Goal: Information Seeking & Learning: Find specific fact

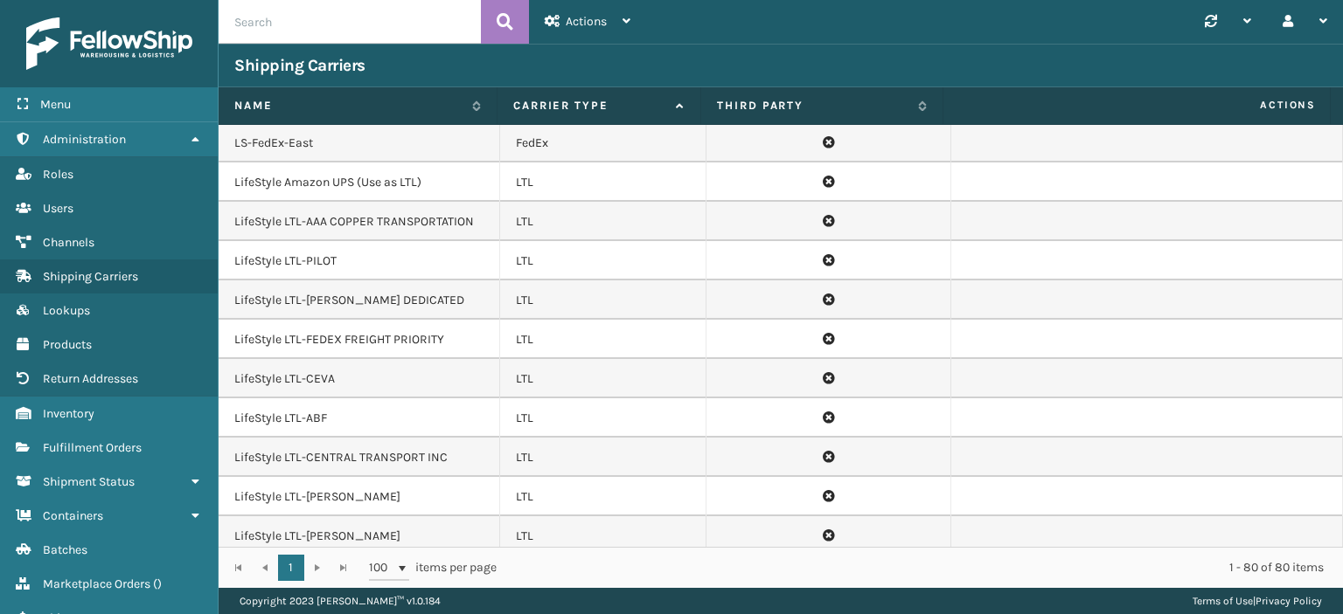
scroll to position [1521, 0]
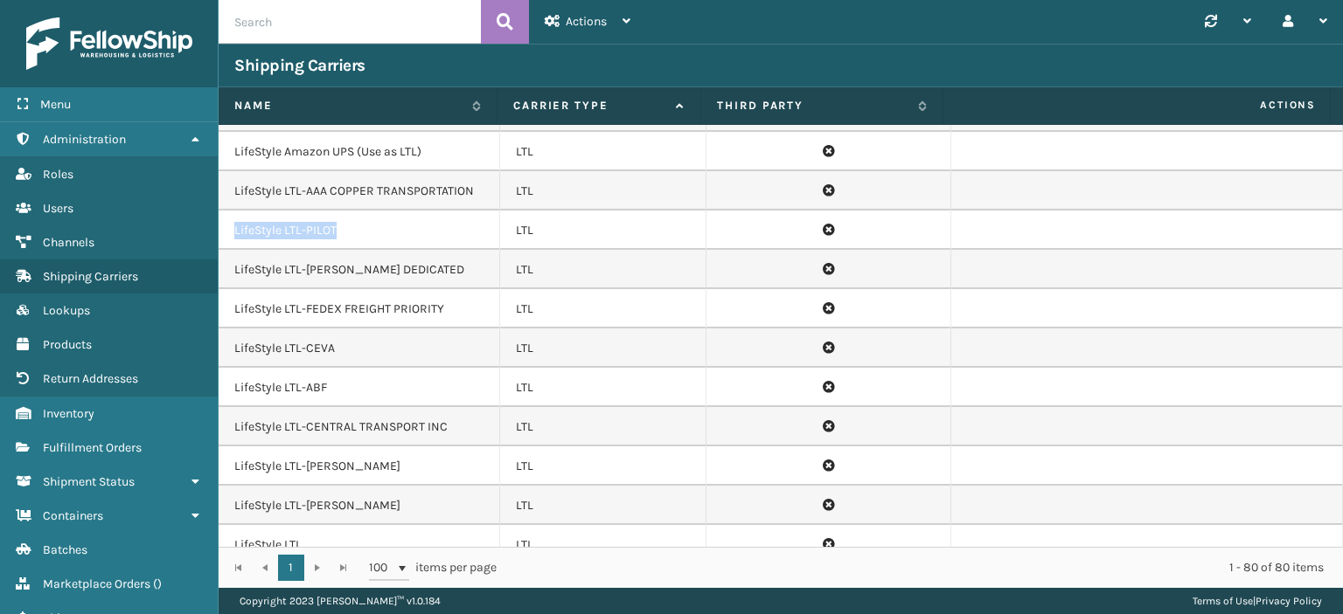
drag, startPoint x: 233, startPoint y: 189, endPoint x: 347, endPoint y: 191, distance: 113.6
click at [347, 211] on td "LifeStyle LTL-PILOT" at bounding box center [359, 230] width 281 height 39
click at [339, 211] on td "LifeStyle LTL-PILOT" at bounding box center [359, 230] width 281 height 39
drag, startPoint x: 337, startPoint y: 184, endPoint x: 306, endPoint y: 186, distance: 30.6
click at [306, 211] on td "LifeStyle LTL-PILOT" at bounding box center [359, 230] width 281 height 39
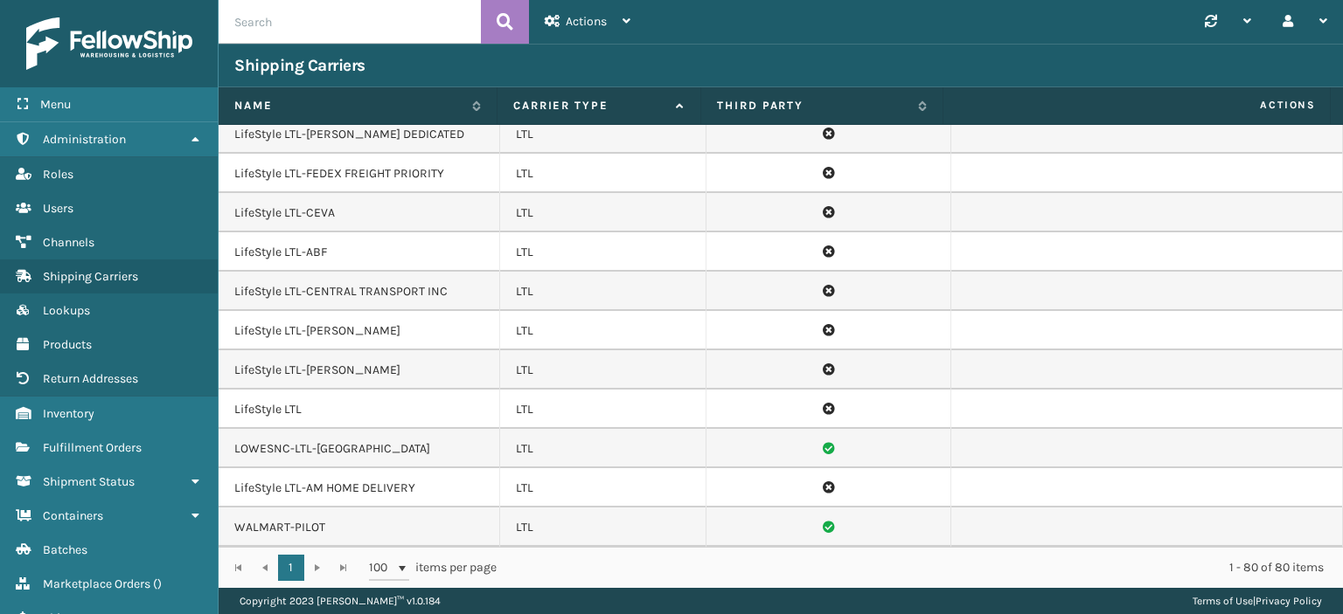
scroll to position [1696, 0]
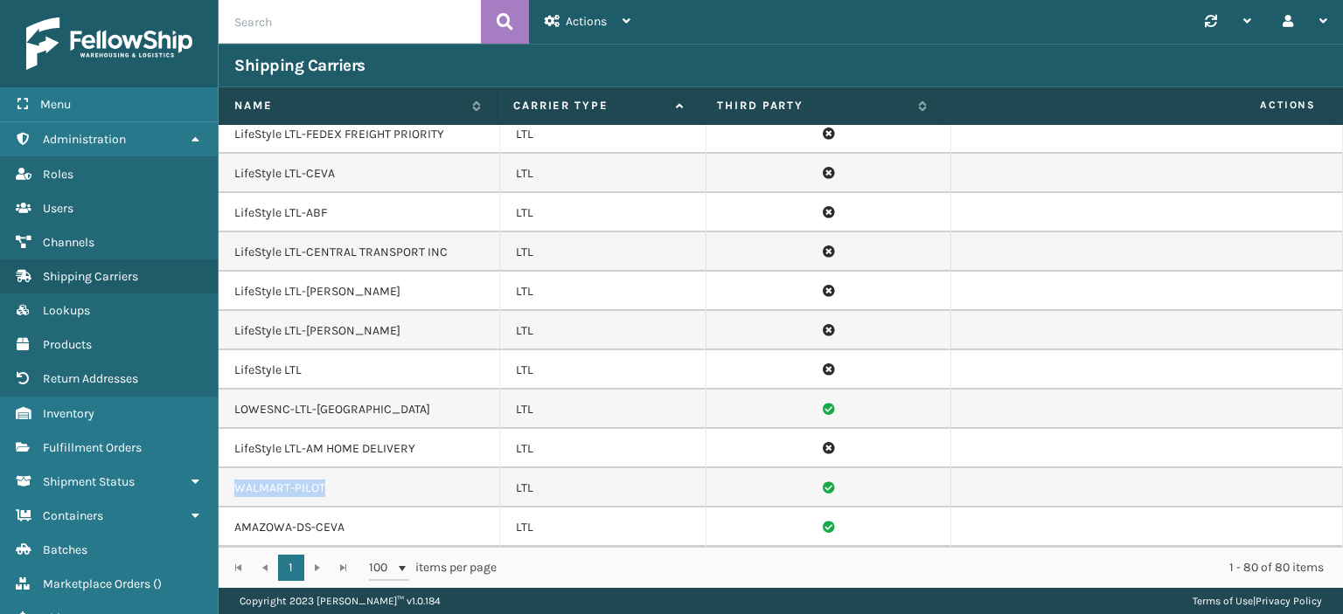
drag, startPoint x: 233, startPoint y: 443, endPoint x: 325, endPoint y: 441, distance: 92.7
click at [325, 469] on td "WALMART-PILOT" at bounding box center [359, 488] width 281 height 39
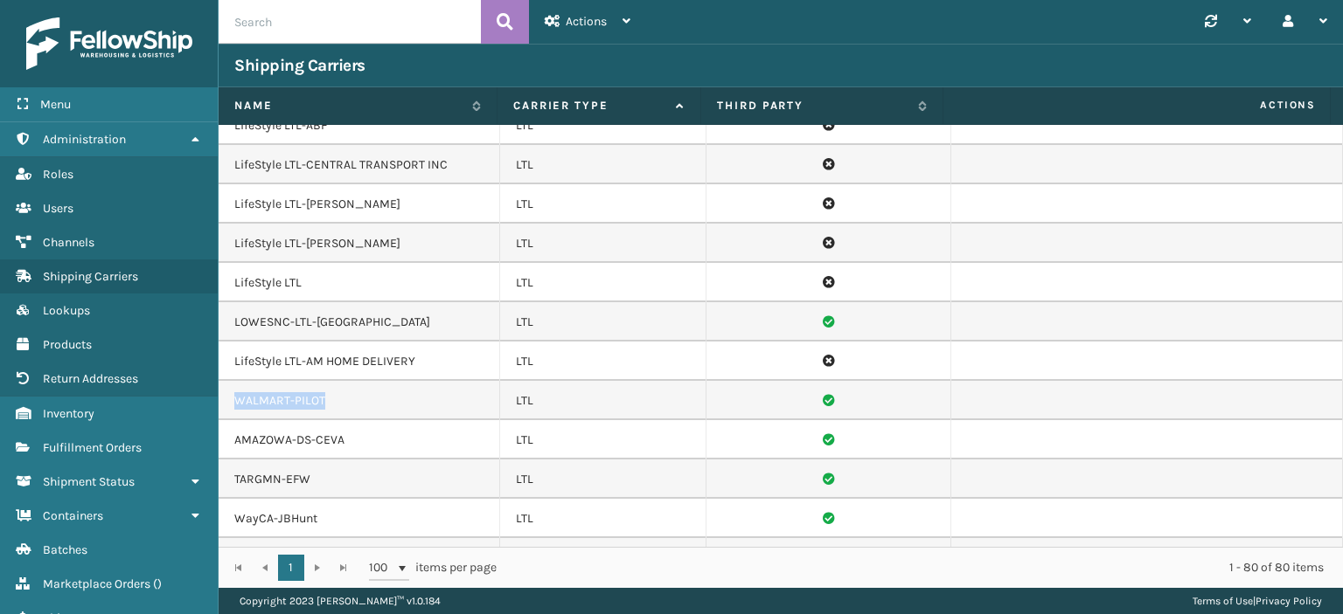
scroll to position [1783, 0]
click at [1228, 381] on td at bounding box center [1147, 400] width 392 height 39
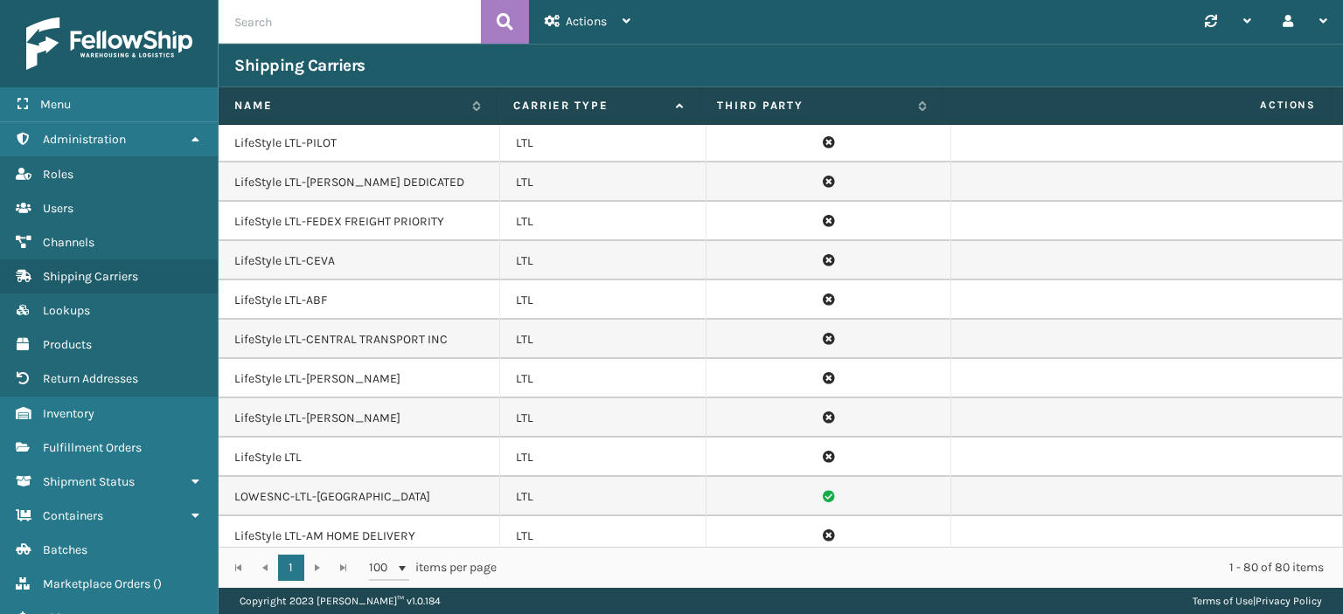
scroll to position [1521, 0]
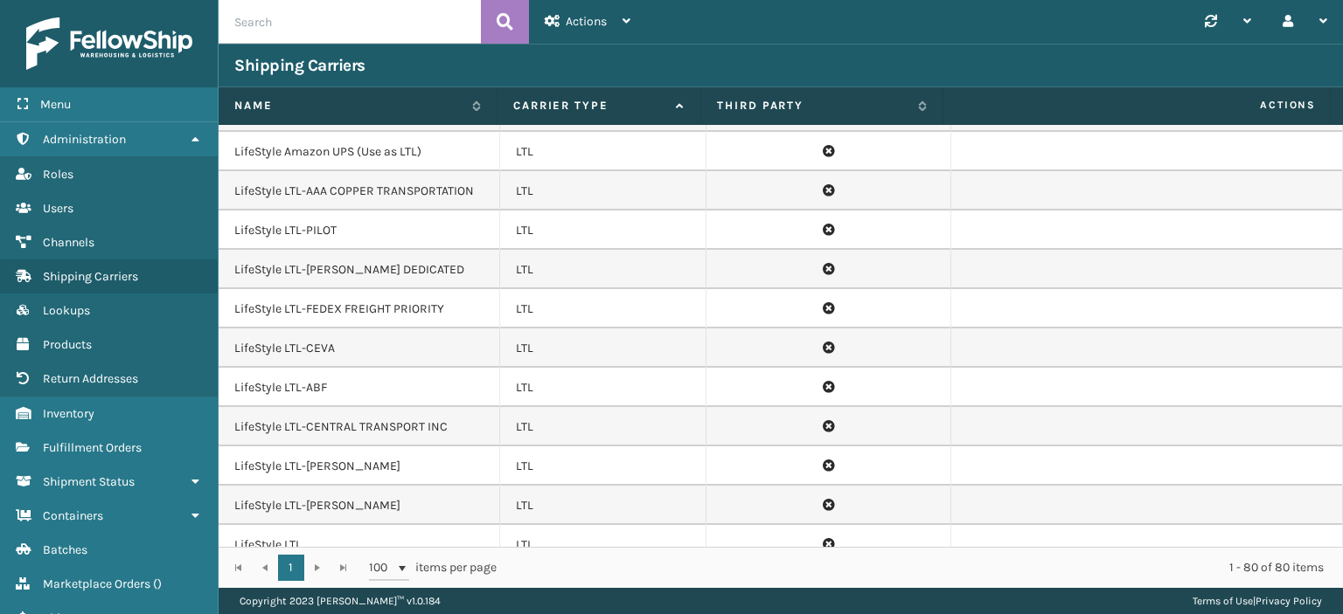
click at [322, 211] on td "LifeStyle LTL-PILOT" at bounding box center [359, 230] width 281 height 39
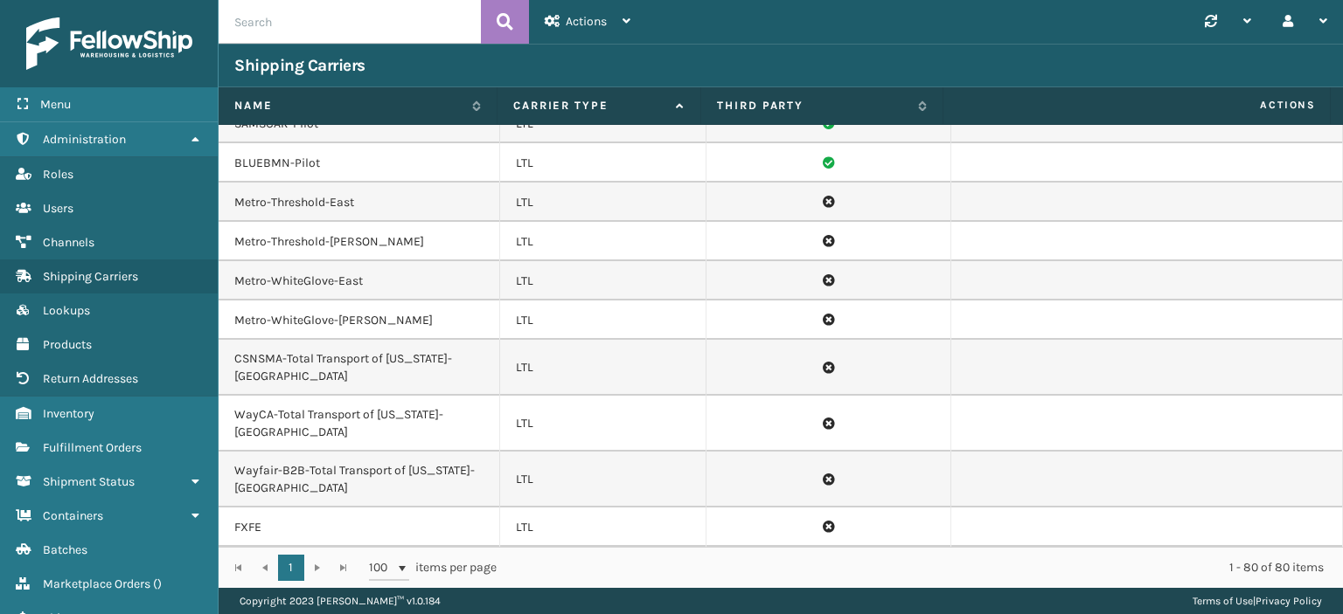
scroll to position [2482, 0]
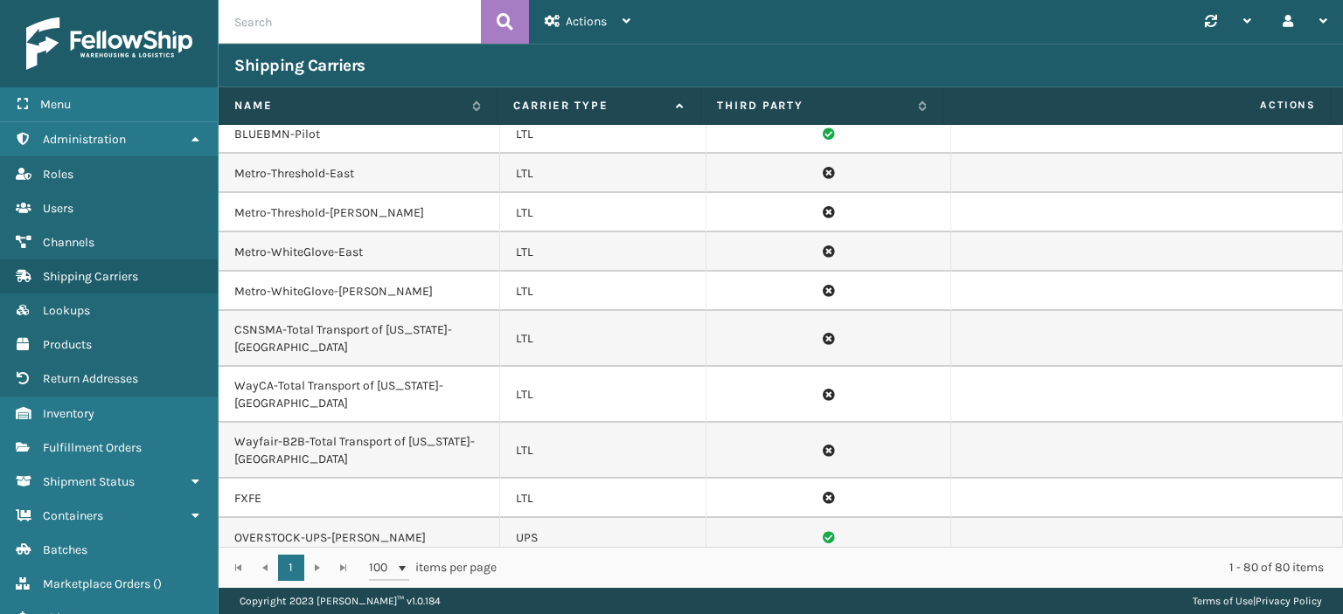
click at [241, 311] on td "CSNSMA-Total Transport of [US_STATE]-[GEOGRAPHIC_DATA]" at bounding box center [359, 339] width 281 height 56
click at [384, 311] on td "CSNSMA-Total Transport of [US_STATE]-[GEOGRAPHIC_DATA]" at bounding box center [359, 339] width 281 height 56
click at [251, 311] on td "CSNSMA-Total Transport of [US_STATE]-[GEOGRAPHIC_DATA]" at bounding box center [359, 339] width 281 height 56
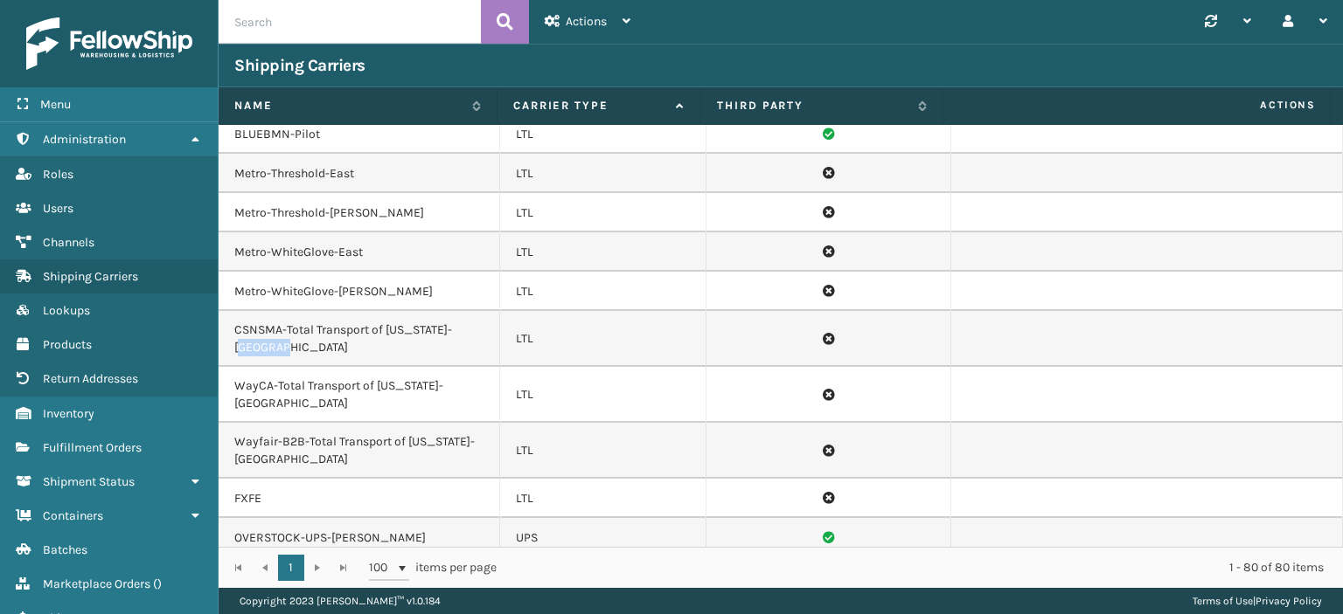
click at [251, 311] on td "CSNSMA-Total Transport of [US_STATE]-[GEOGRAPHIC_DATA]" at bounding box center [359, 339] width 281 height 56
click at [229, 311] on td "CSNSMA-Total Transport of [US_STATE]-[GEOGRAPHIC_DATA]" at bounding box center [359, 339] width 281 height 56
click at [245, 311] on td "CSNSMA-Total Transport of [US_STATE]-[GEOGRAPHIC_DATA]" at bounding box center [359, 339] width 281 height 56
click at [248, 311] on td "CSNSMA-Total Transport of [US_STATE]-[GEOGRAPHIC_DATA]" at bounding box center [359, 339] width 281 height 56
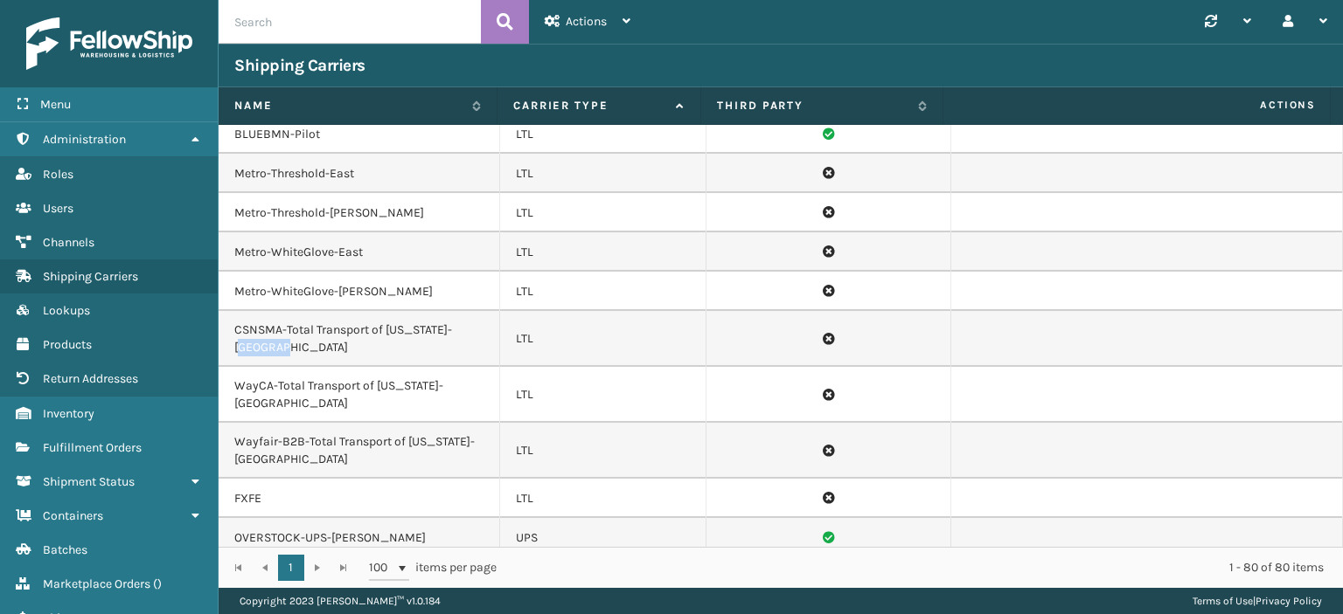
click at [248, 311] on td "CSNSMA-Total Transport of [US_STATE]-[GEOGRAPHIC_DATA]" at bounding box center [359, 339] width 281 height 56
click at [1004, 311] on td at bounding box center [1147, 339] width 392 height 56
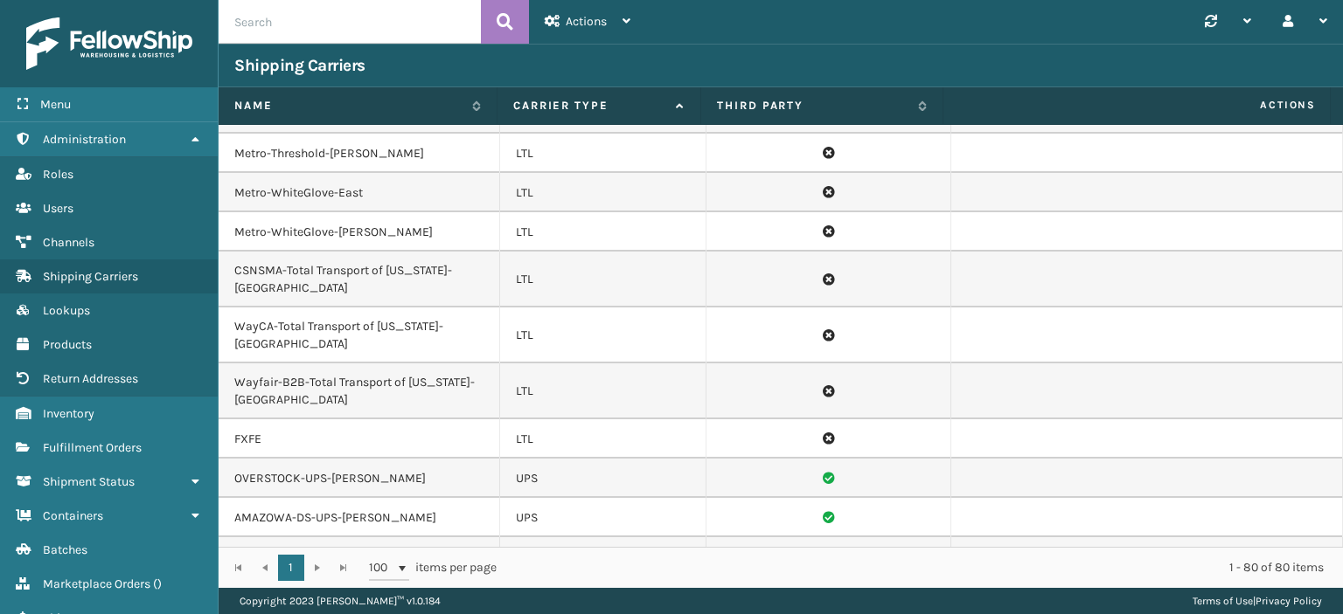
scroll to position [2570, 0]
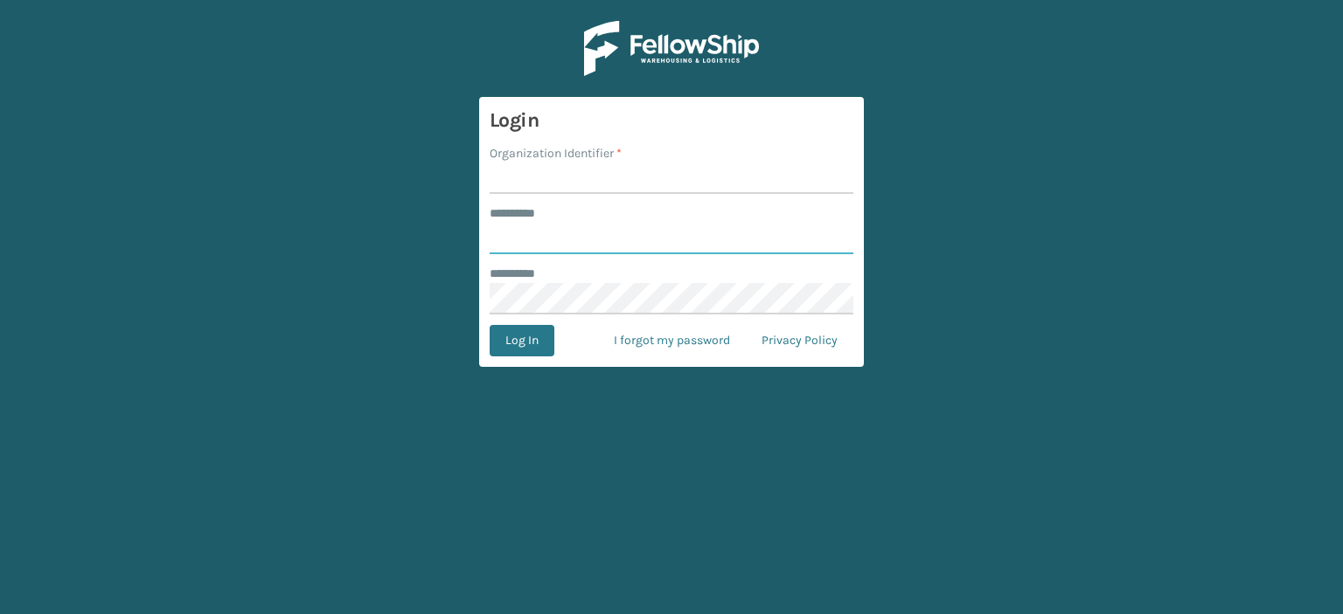
type input "******"
type input "LifeStyle"
click at [525, 342] on button "Log In" at bounding box center [521, 340] width 65 height 31
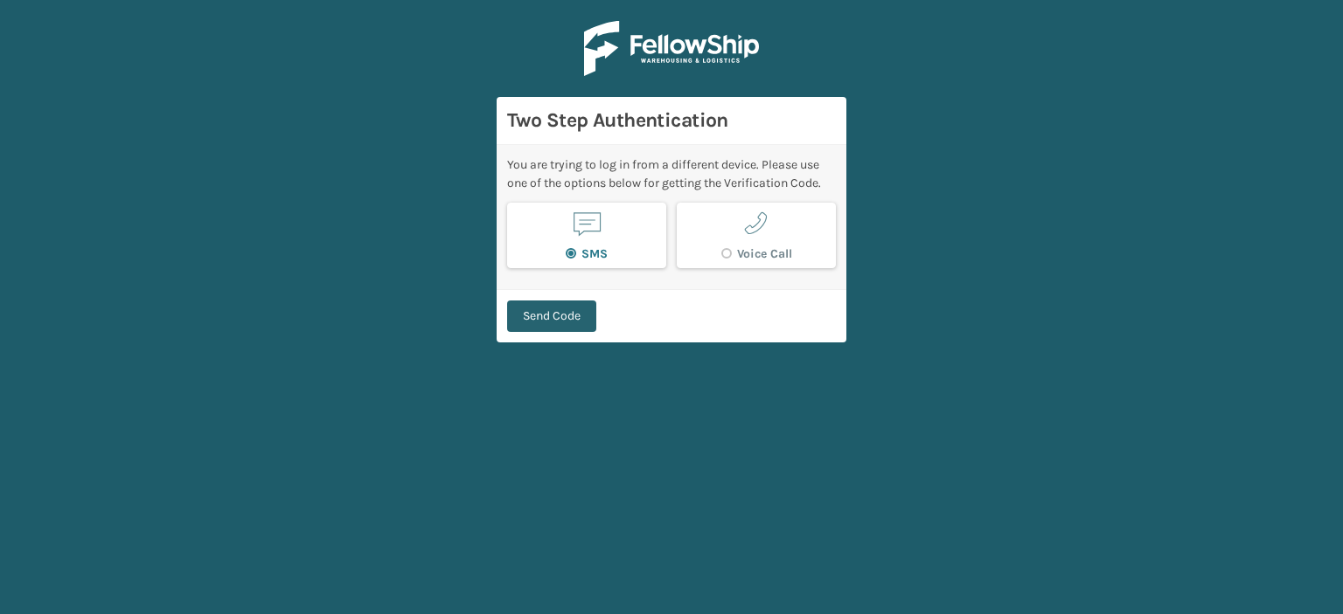
click at [556, 314] on button "Send Code" at bounding box center [551, 316] width 89 height 31
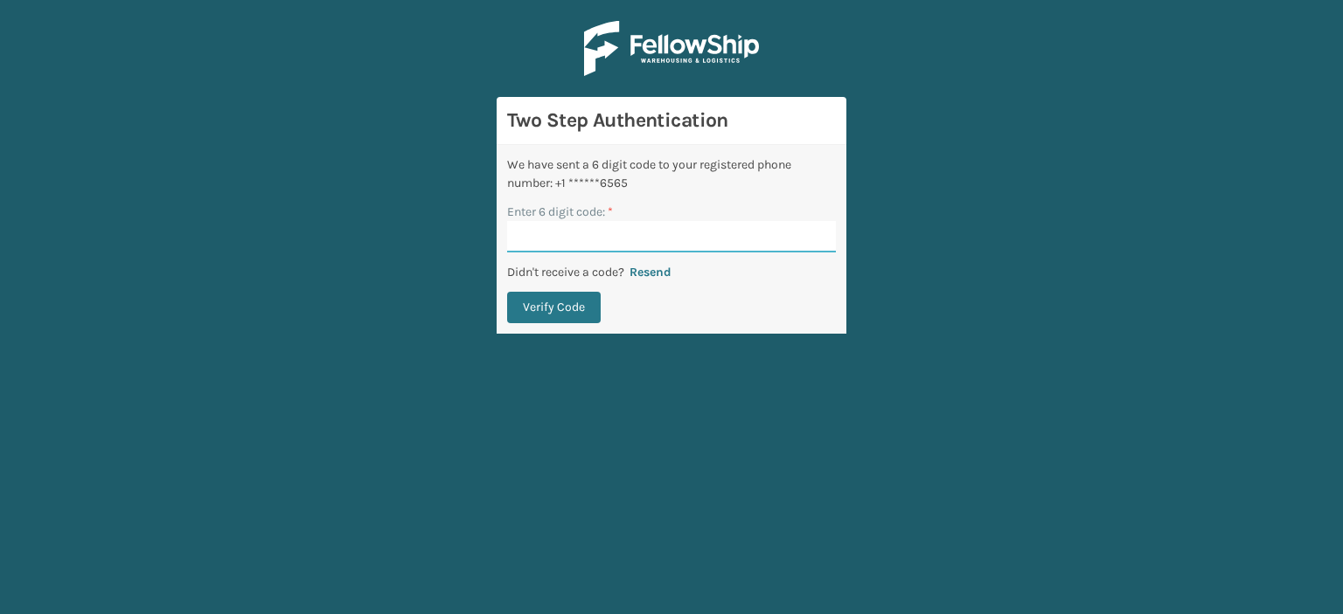
paste input "125523"
type input "125523"
click at [551, 314] on button "Verify Code" at bounding box center [554, 307] width 94 height 31
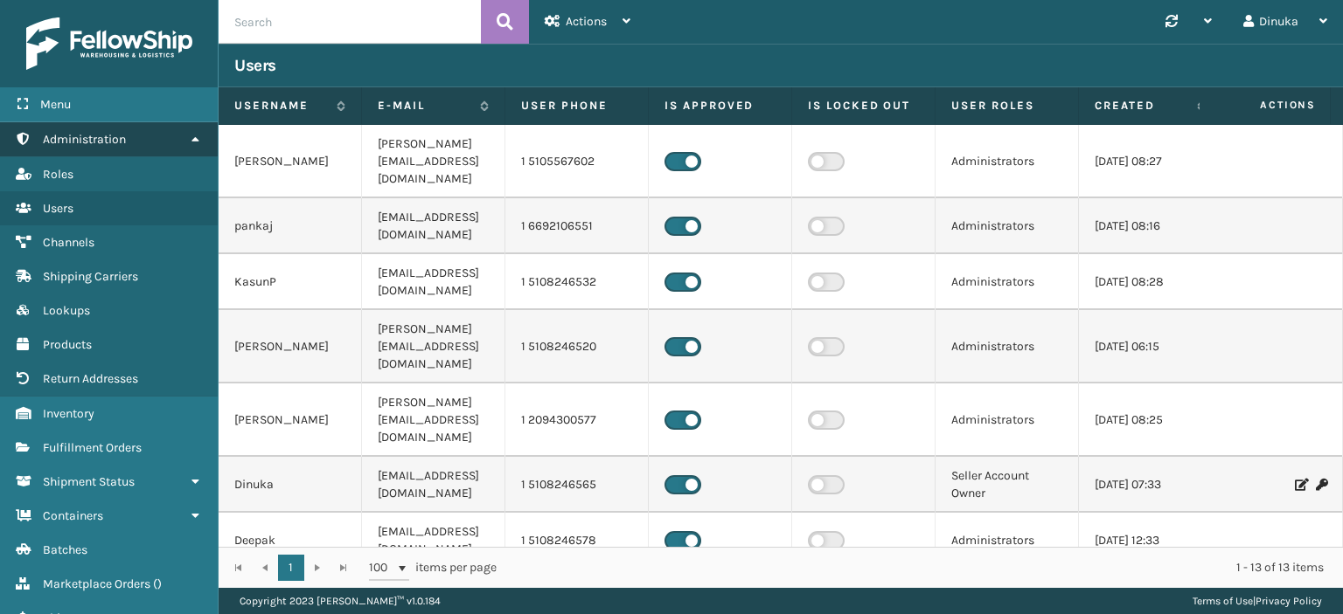
click at [195, 142] on icon at bounding box center [195, 139] width 14 height 12
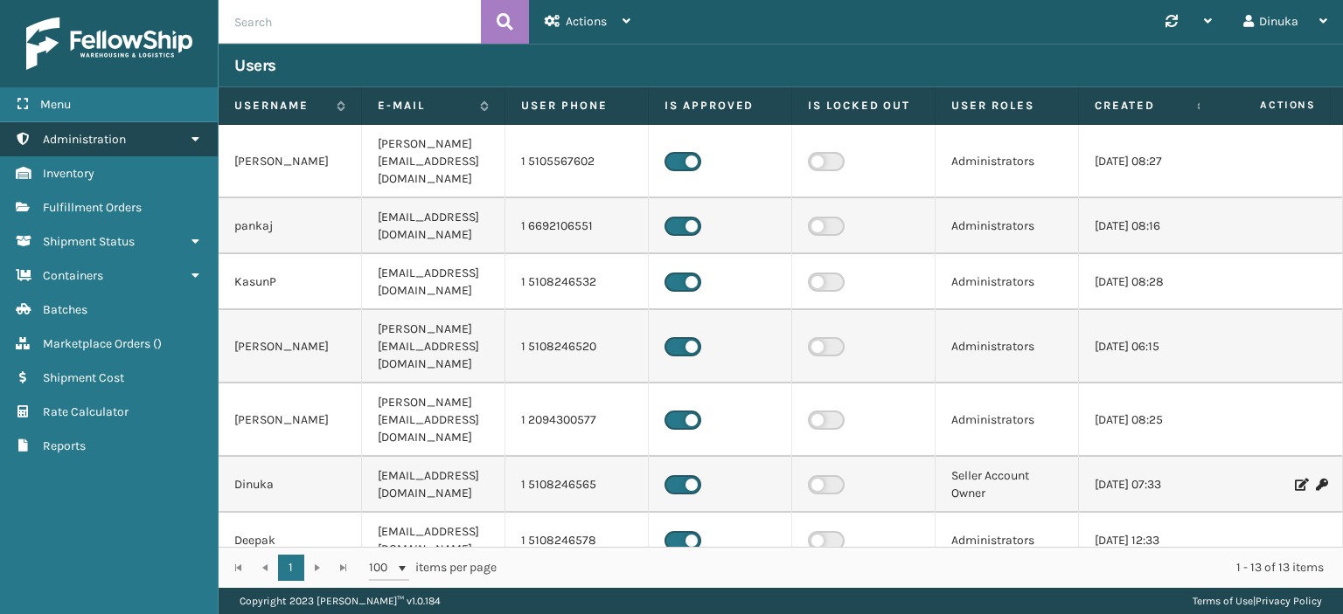
click at [196, 140] on icon at bounding box center [195, 139] width 14 height 12
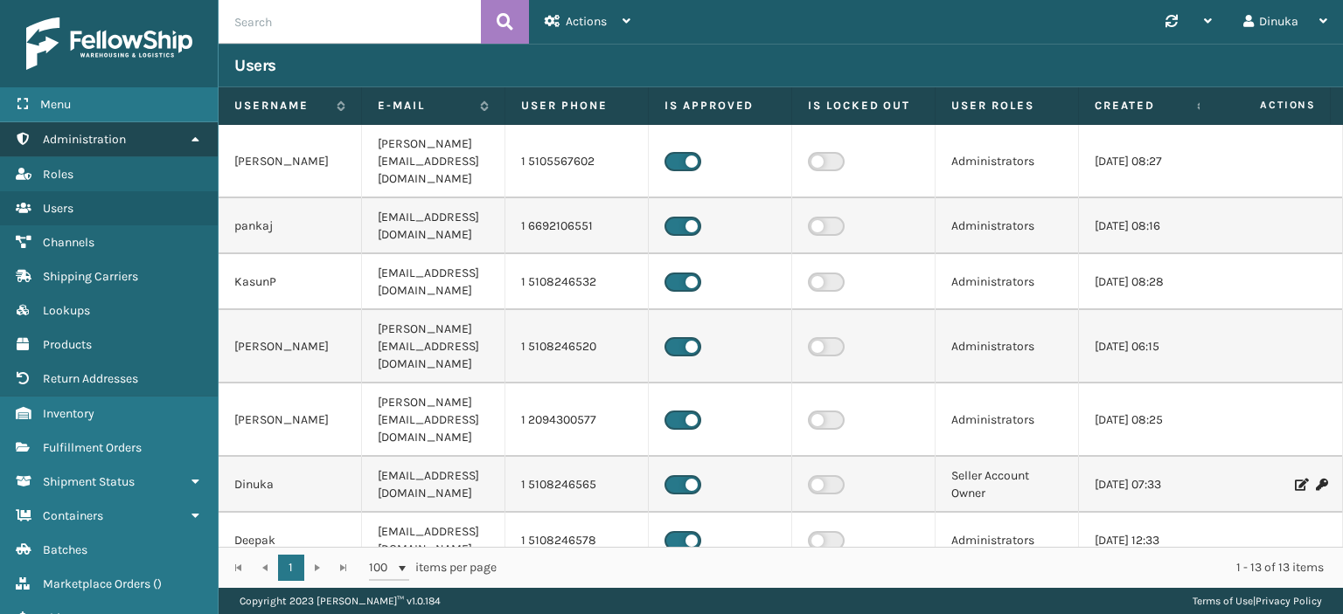
click at [189, 137] on icon at bounding box center [195, 139] width 14 height 12
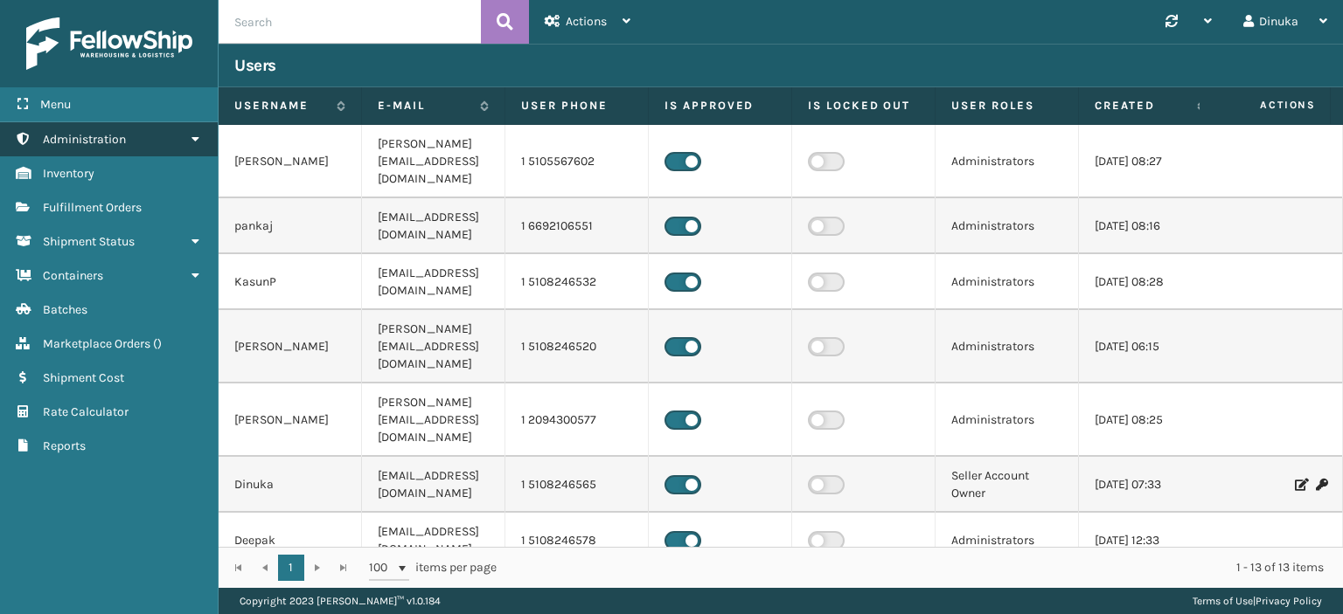
click at [196, 140] on icon at bounding box center [195, 139] width 14 height 12
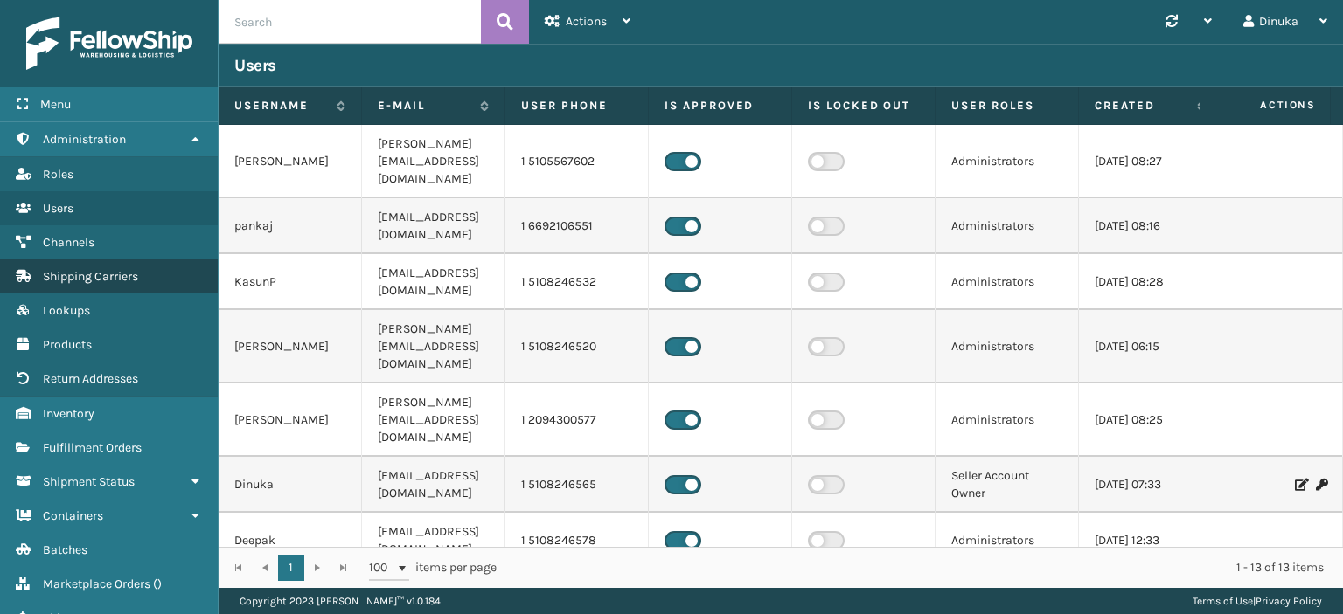
click at [156, 276] on link "Shipping Carriers" at bounding box center [109, 277] width 218 height 34
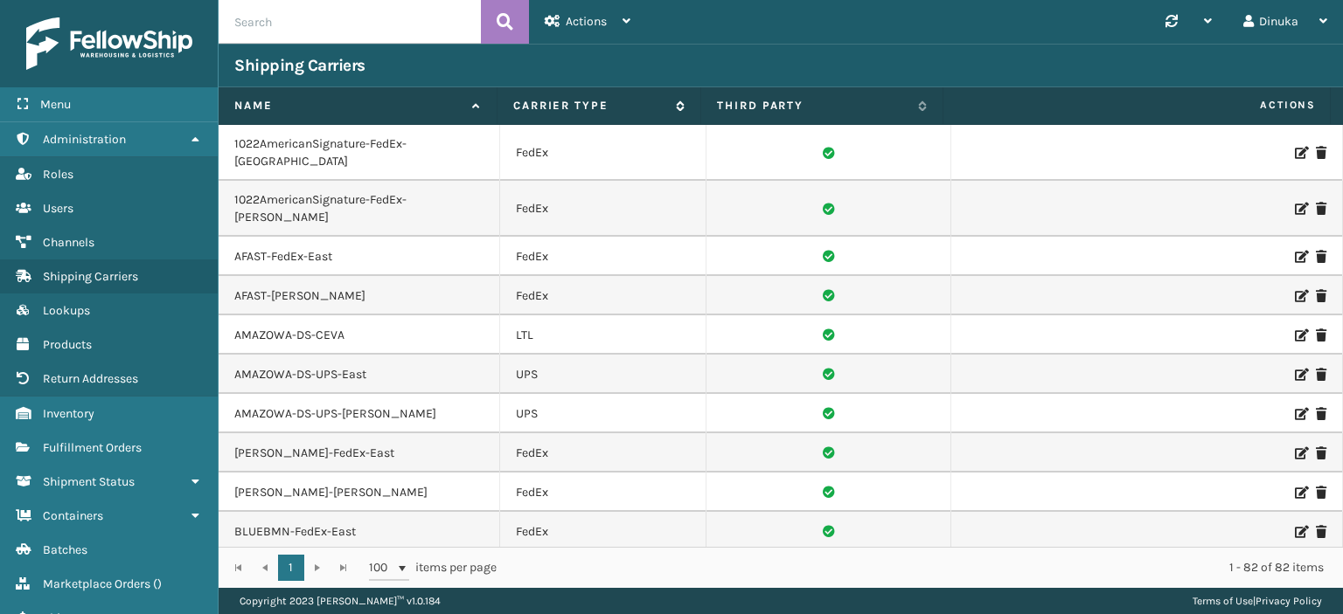
click at [675, 104] on icon at bounding box center [677, 106] width 14 height 10
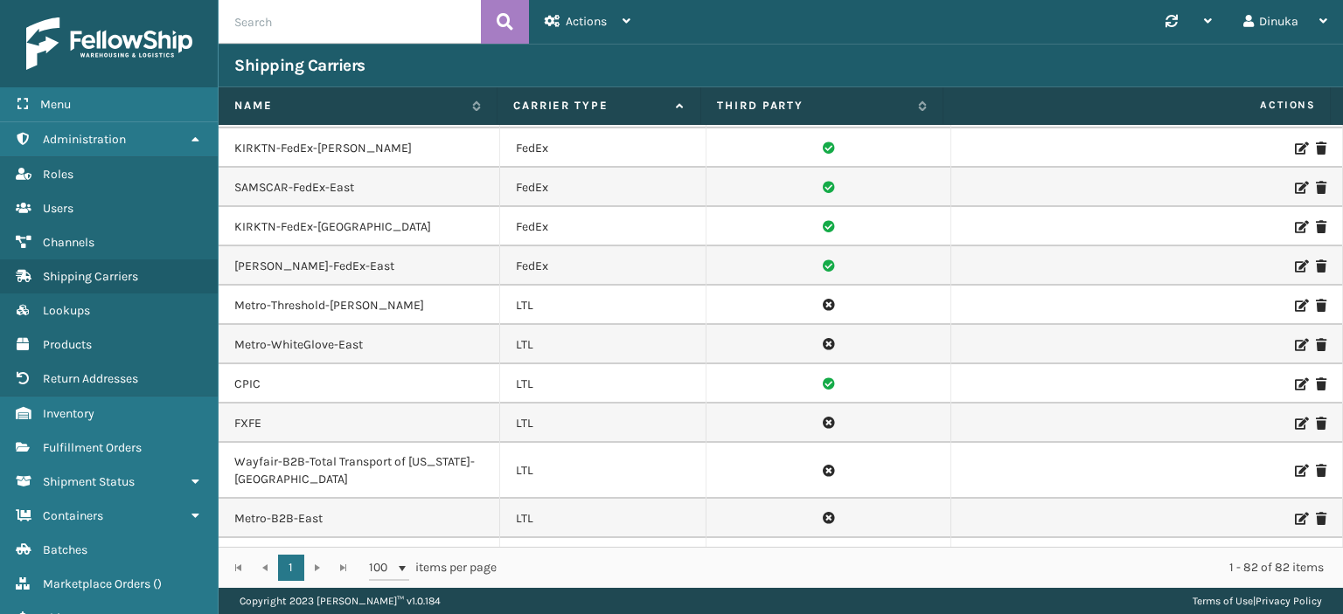
scroll to position [1399, 0]
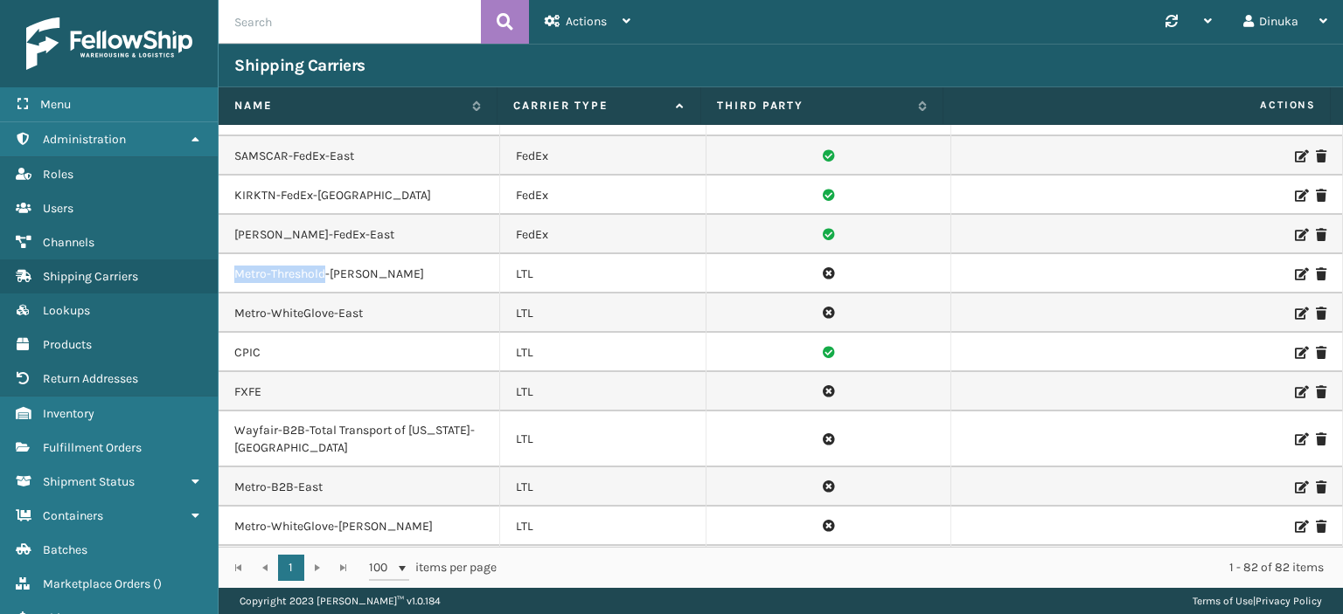
drag, startPoint x: 234, startPoint y: 229, endPoint x: 326, endPoint y: 227, distance: 91.8
click at [326, 254] on td "Metro-Threshold-[PERSON_NAME]" at bounding box center [359, 273] width 281 height 39
copy td "Metro-Threshold"
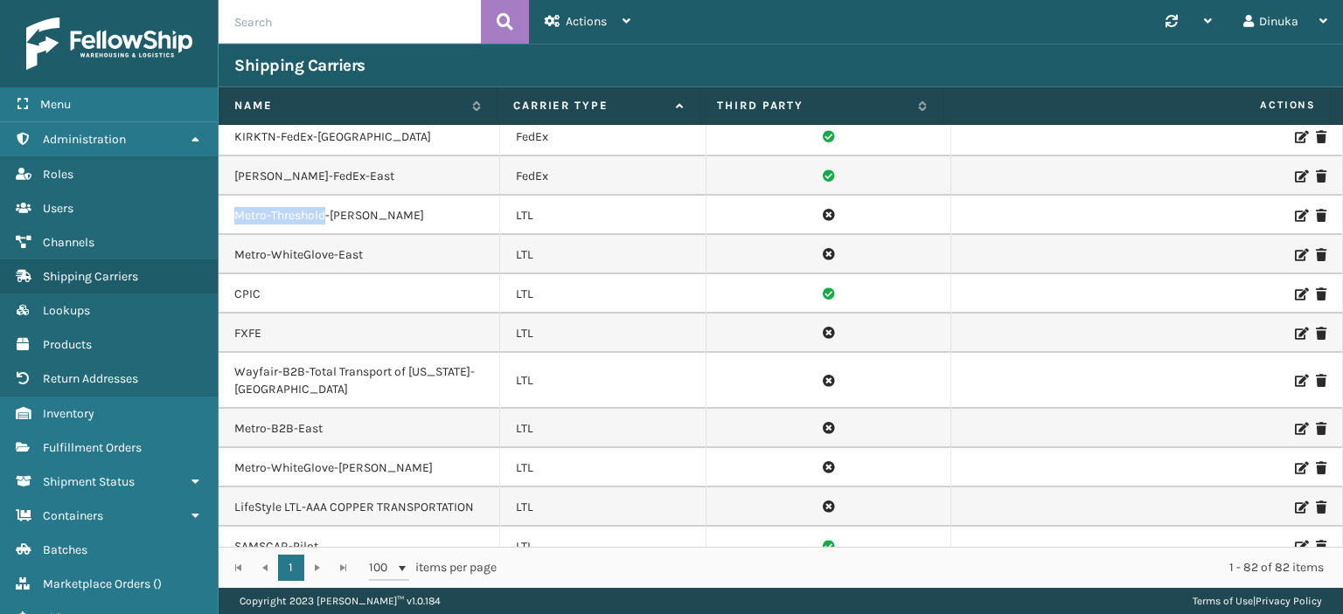
scroll to position [1486, 0]
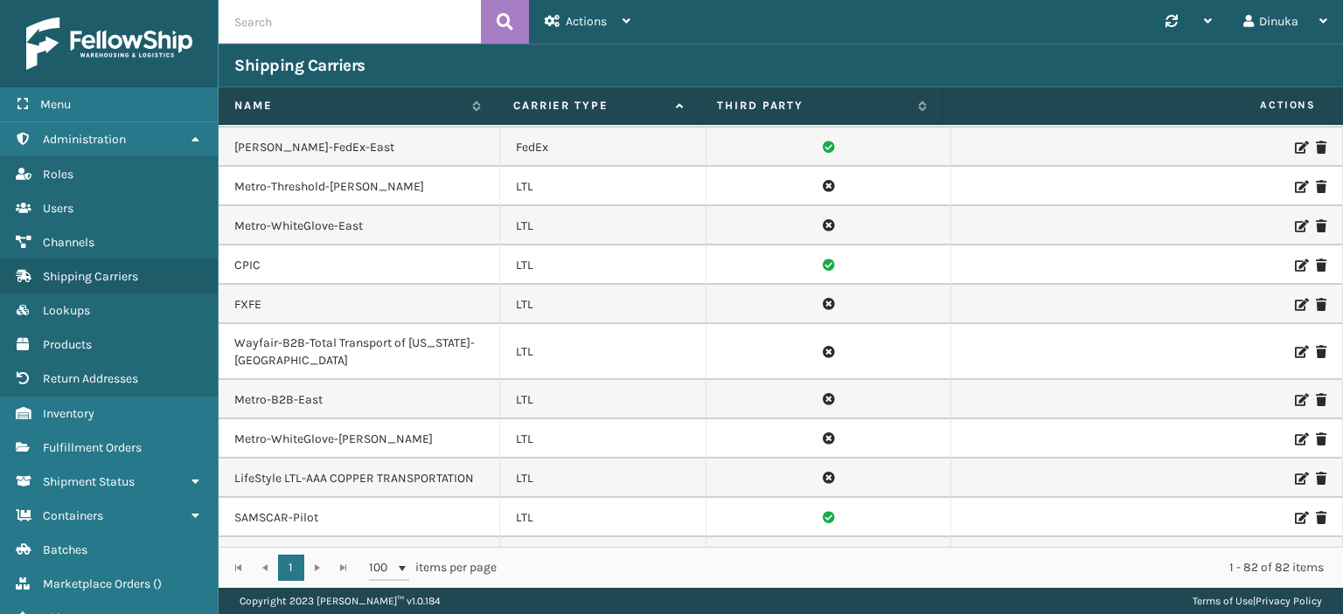
click at [245, 285] on td "FXFE" at bounding box center [359, 304] width 281 height 39
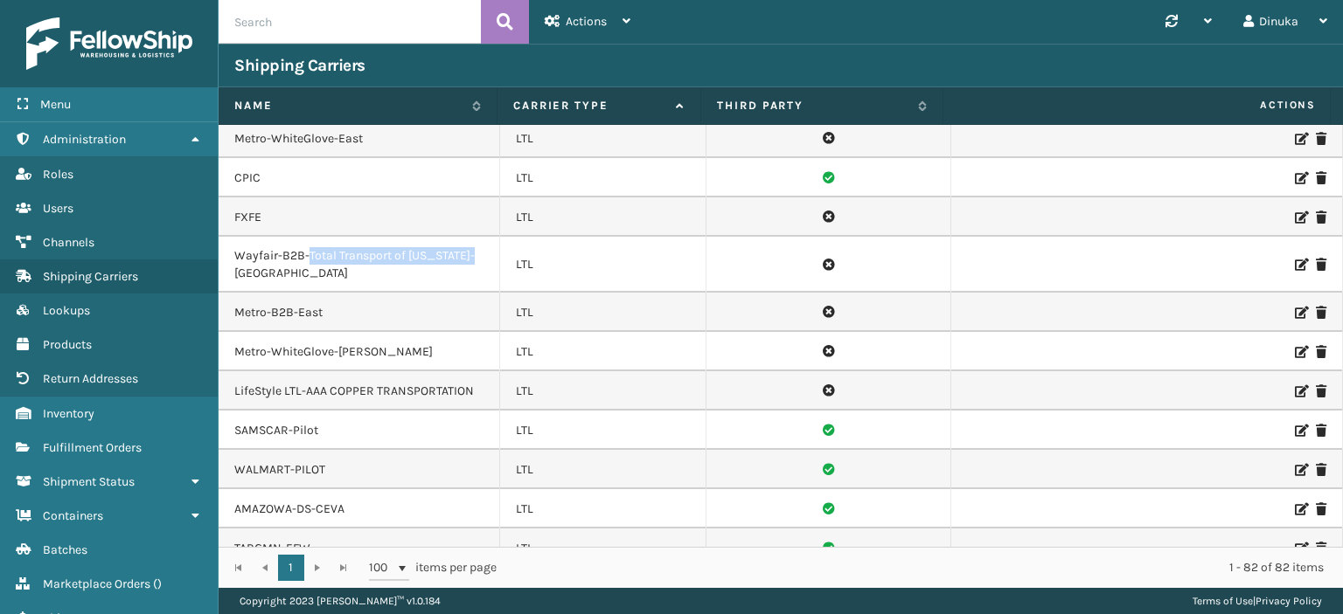
drag, startPoint x: 308, startPoint y: 216, endPoint x: 472, endPoint y: 216, distance: 164.3
click at [472, 237] on td "Wayfair-B2B-Total Transport of [US_STATE]-[GEOGRAPHIC_DATA]" at bounding box center [359, 265] width 281 height 56
copy td "Total Transport of [US_STATE]"
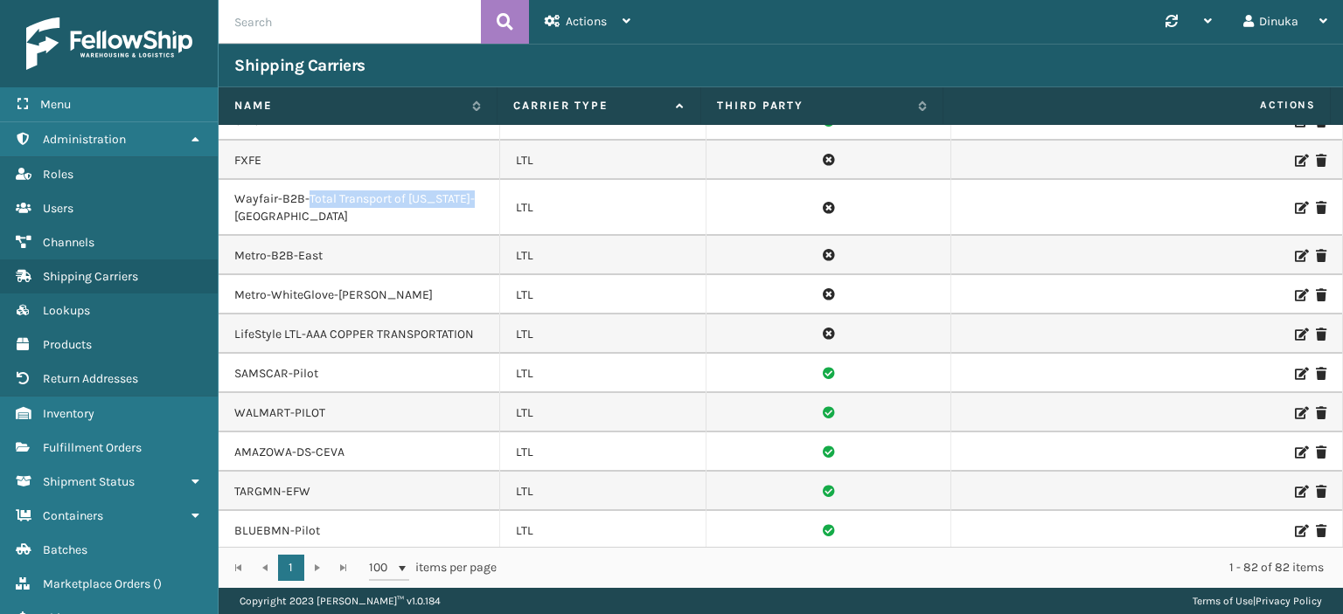
scroll to position [1661, 0]
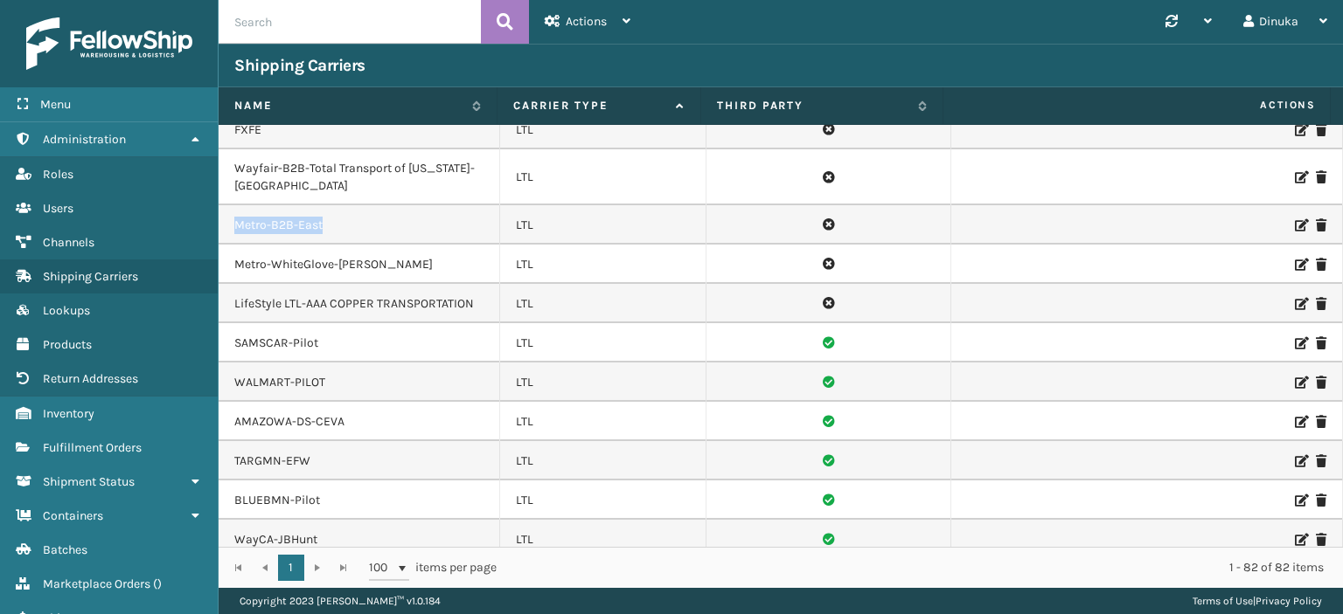
drag, startPoint x: 231, startPoint y: 181, endPoint x: 348, endPoint y: 187, distance: 117.3
click at [348, 205] on td "Metro-B2B-East" at bounding box center [359, 224] width 281 height 39
copy td "Metro-B2B-East"
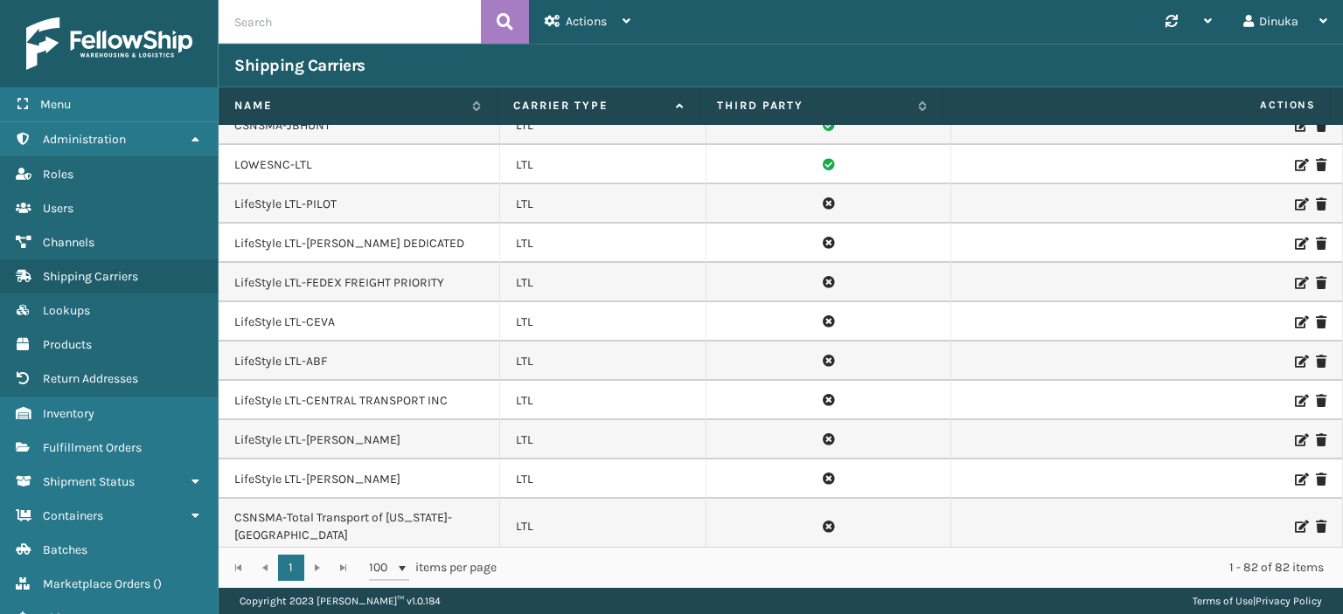
scroll to position [2185, 0]
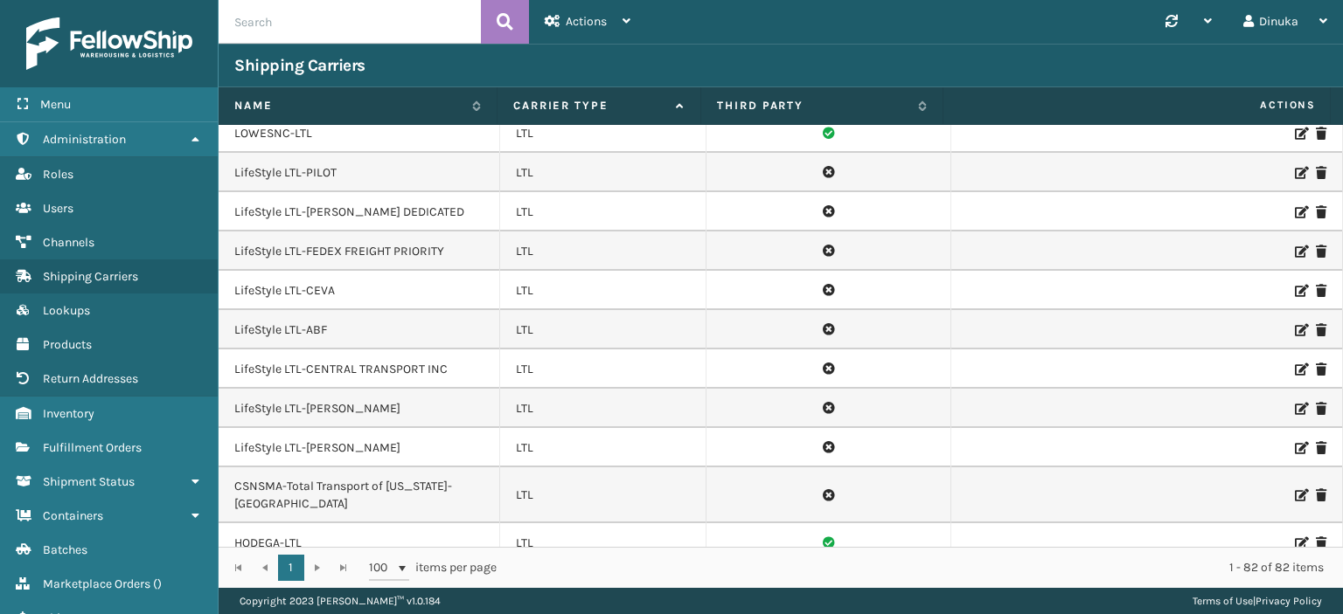
click at [372, 192] on td "LifeStyle LTL-[PERSON_NAME] DEDICATED" at bounding box center [359, 211] width 281 height 39
drag, startPoint x: 409, startPoint y: 170, endPoint x: 308, endPoint y: 171, distance: 101.4
click at [308, 192] on td "LifeStyle LTL-[PERSON_NAME] DEDICATED" at bounding box center [359, 211] width 281 height 39
copy td "[PERSON_NAME] DEDICATED"
click at [617, 116] on th "Carrier Type" at bounding box center [599, 106] width 204 height 38
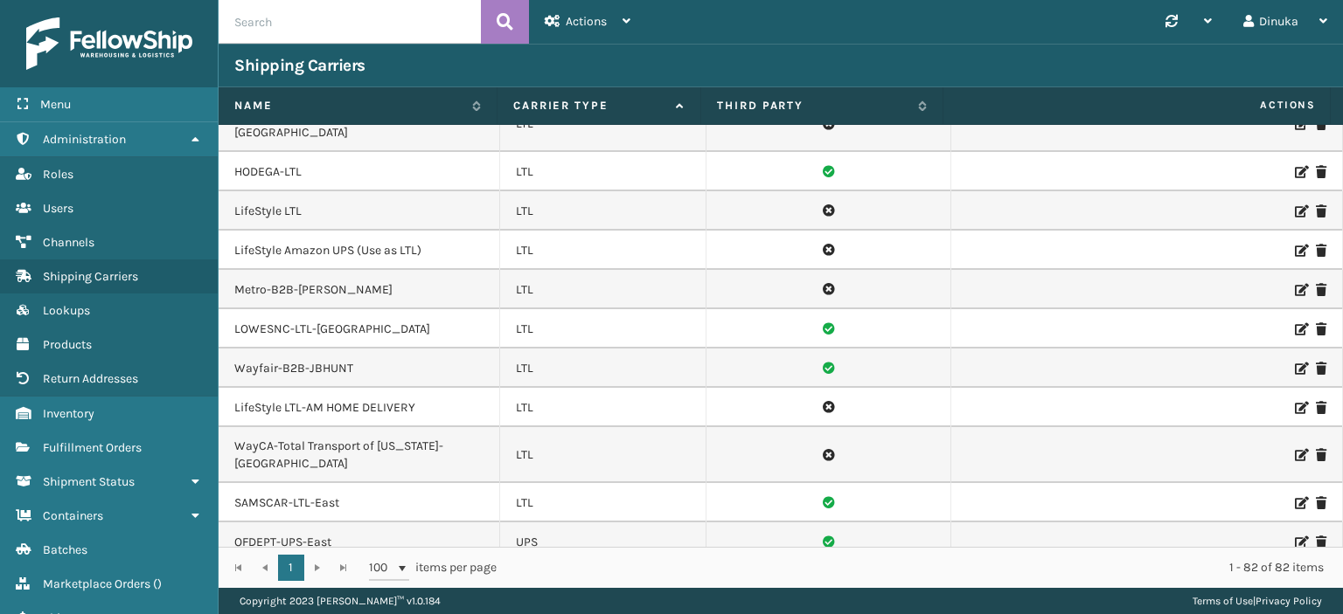
scroll to position [2622, 0]
